Goal: Task Accomplishment & Management: Use online tool/utility

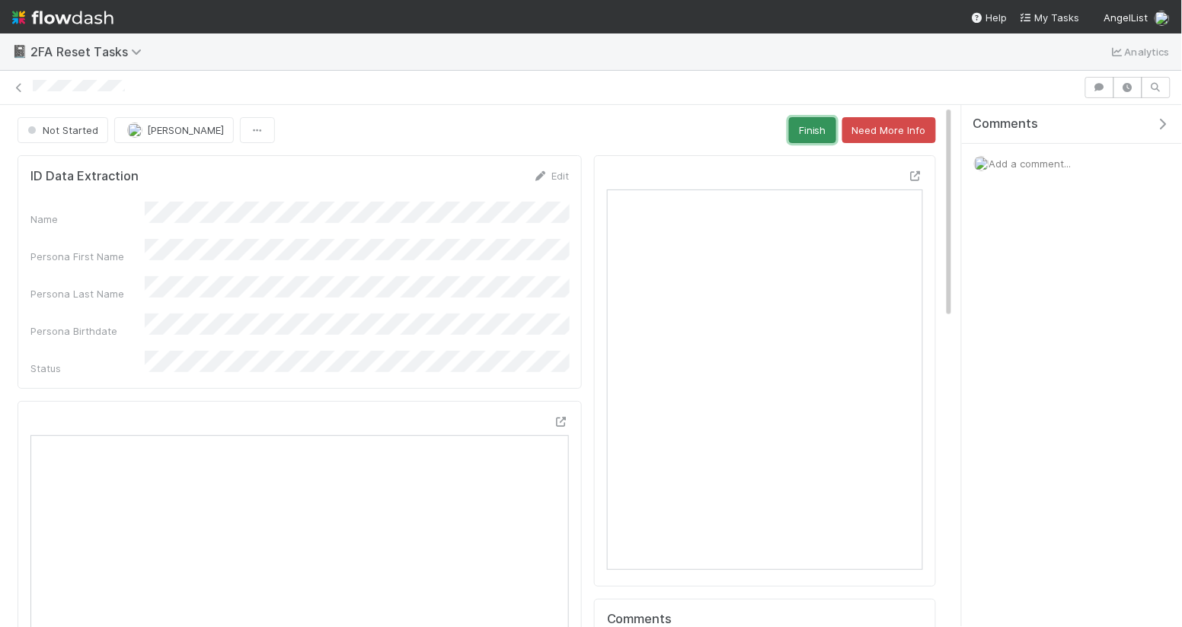
click at [801, 140] on button "Finish" at bounding box center [812, 130] width 47 height 26
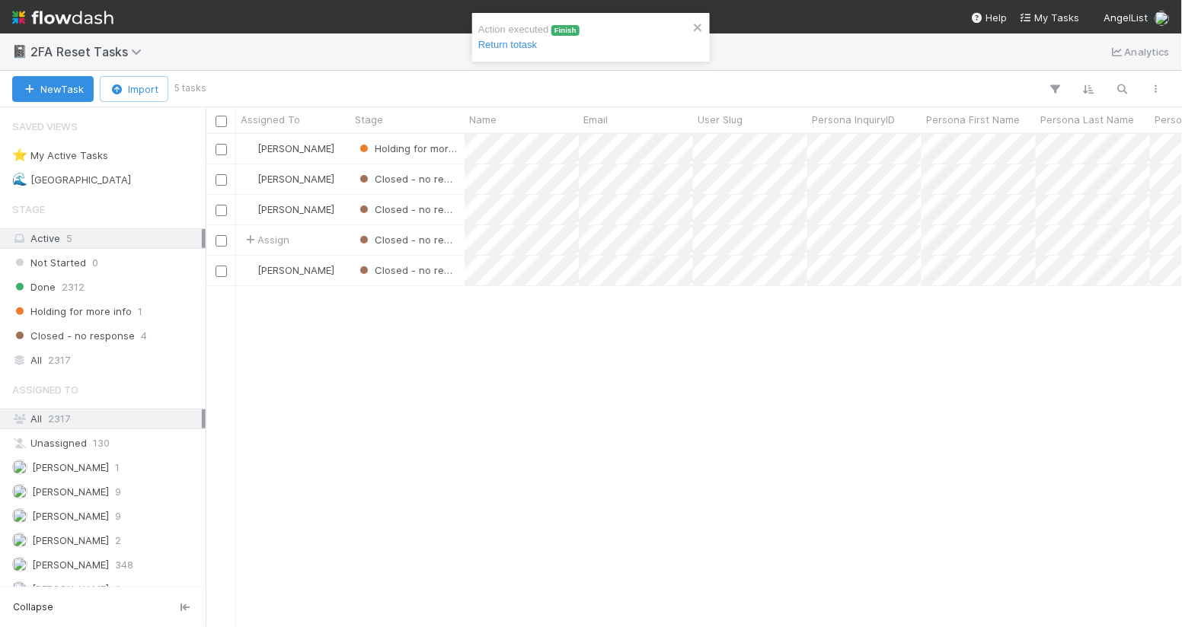
scroll to position [493, 976]
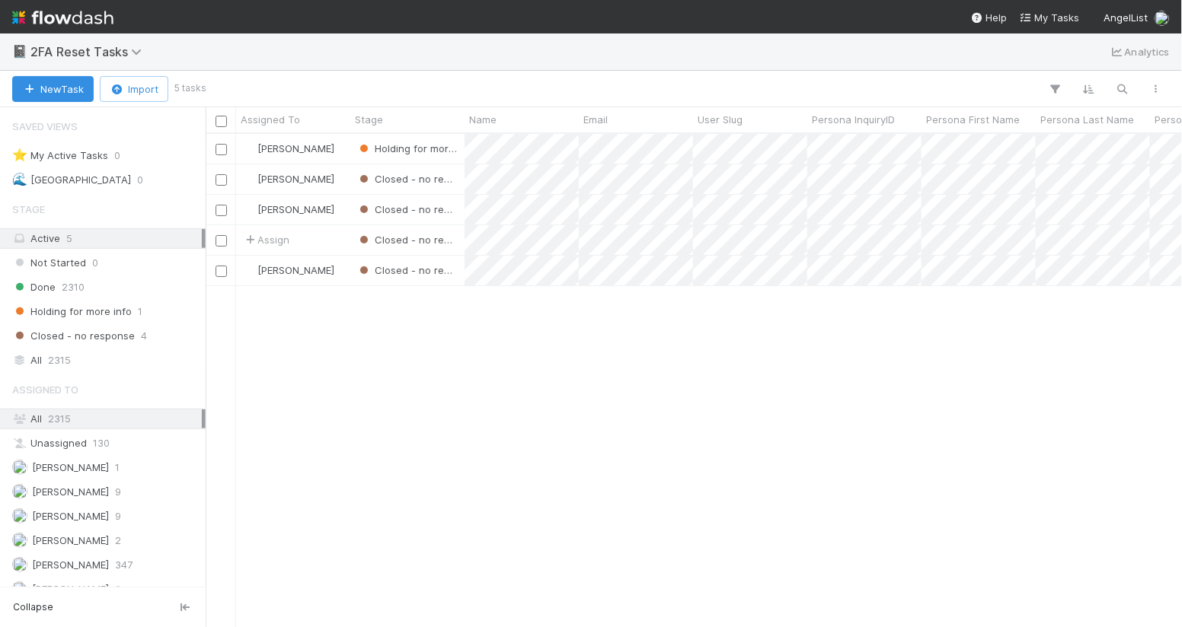
scroll to position [493, 976]
